Goal: Navigation & Orientation: Find specific page/section

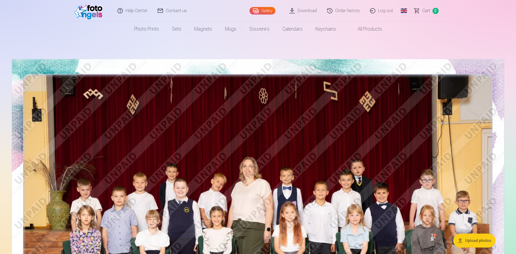
click at [403, 12] on link "Global" at bounding box center [403, 11] width 11 height 22
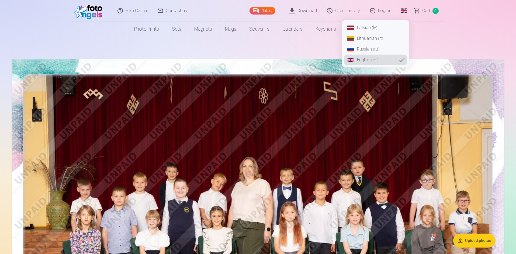
click at [362, 27] on link "Latvian (lv)" at bounding box center [375, 27] width 63 height 11
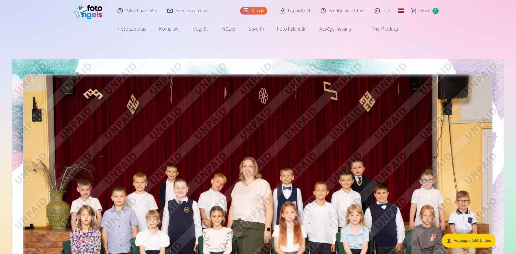
click at [403, 10] on link "Global" at bounding box center [400, 11] width 11 height 22
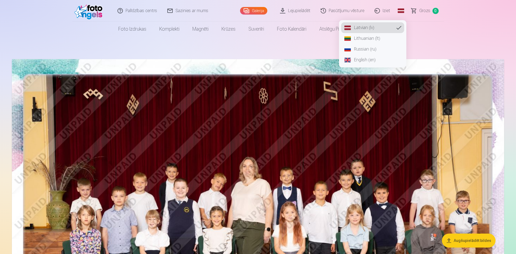
click at [359, 50] on link "Russian (ru)" at bounding box center [372, 49] width 63 height 11
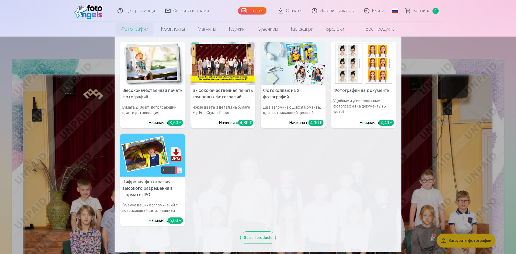
click at [138, 28] on link "Фотографии" at bounding box center [134, 29] width 40 height 15
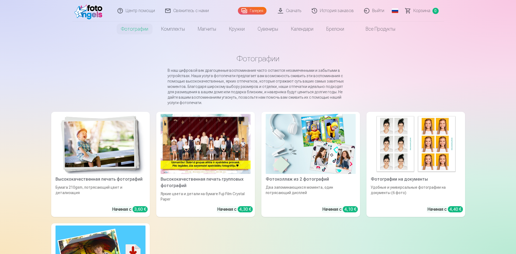
click at [295, 12] on link "Скачать" at bounding box center [290, 11] width 34 height 22
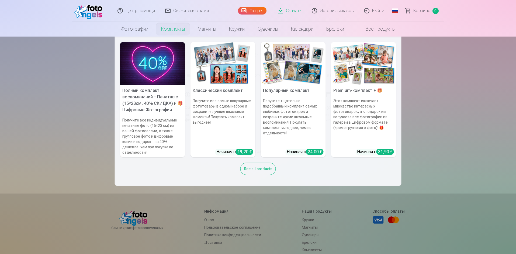
click at [180, 31] on link "Комплекты" at bounding box center [173, 29] width 37 height 15
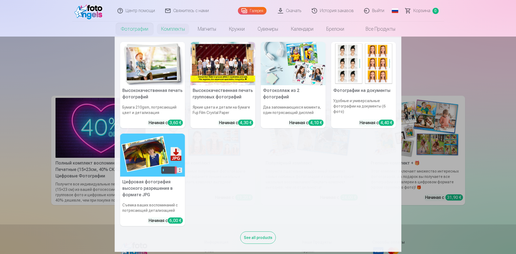
click at [132, 29] on link "Фотографии" at bounding box center [134, 29] width 40 height 15
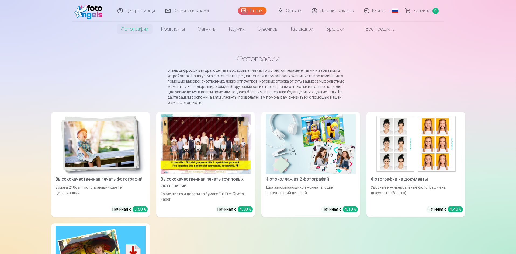
click at [250, 11] on link "Галерея" at bounding box center [252, 11] width 29 height 8
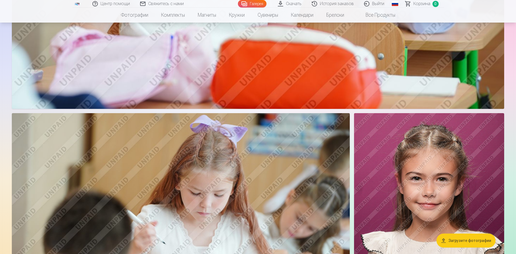
scroll to position [700, 0]
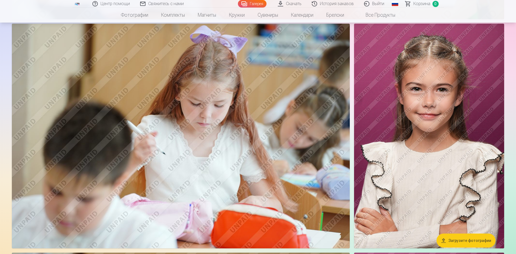
click at [439, 111] on img at bounding box center [429, 136] width 150 height 225
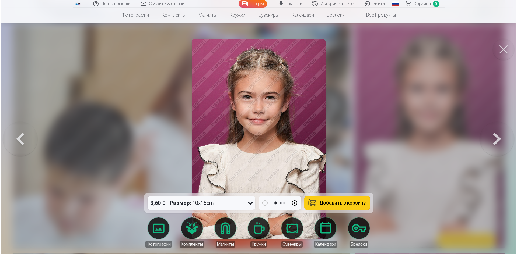
scroll to position [701, 0]
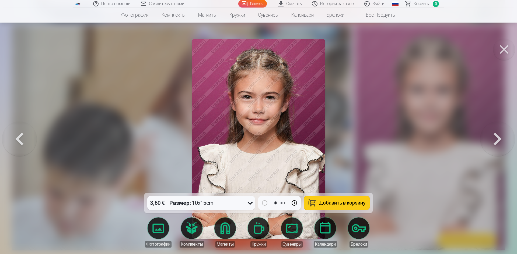
click at [409, 193] on div at bounding box center [258, 127] width 517 height 254
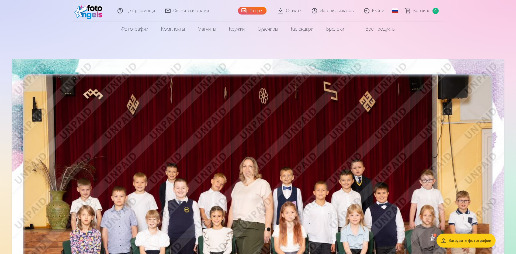
click at [377, 10] on link "Выйти" at bounding box center [374, 11] width 30 height 22
